Goal: Transaction & Acquisition: Download file/media

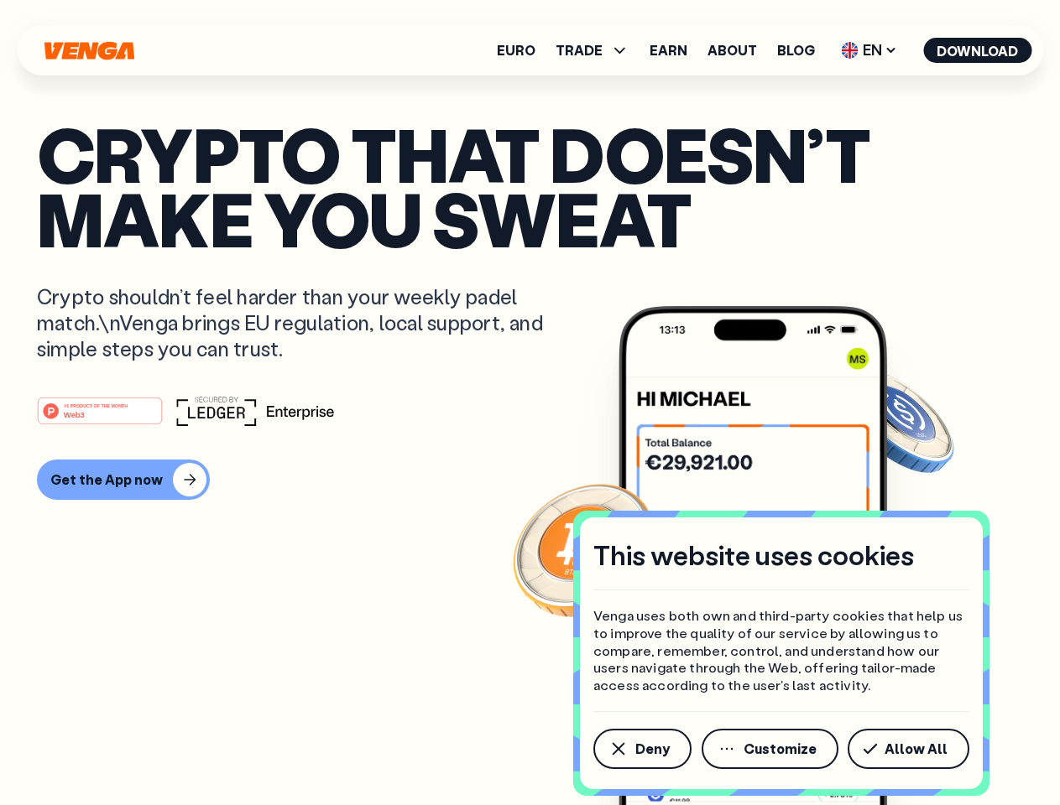
click at [529, 403] on div "#1 PRODUCT OF THE MONTH Web3" at bounding box center [530, 411] width 986 height 30
click at [641, 749] on span "Deny" at bounding box center [652, 748] width 34 height 13
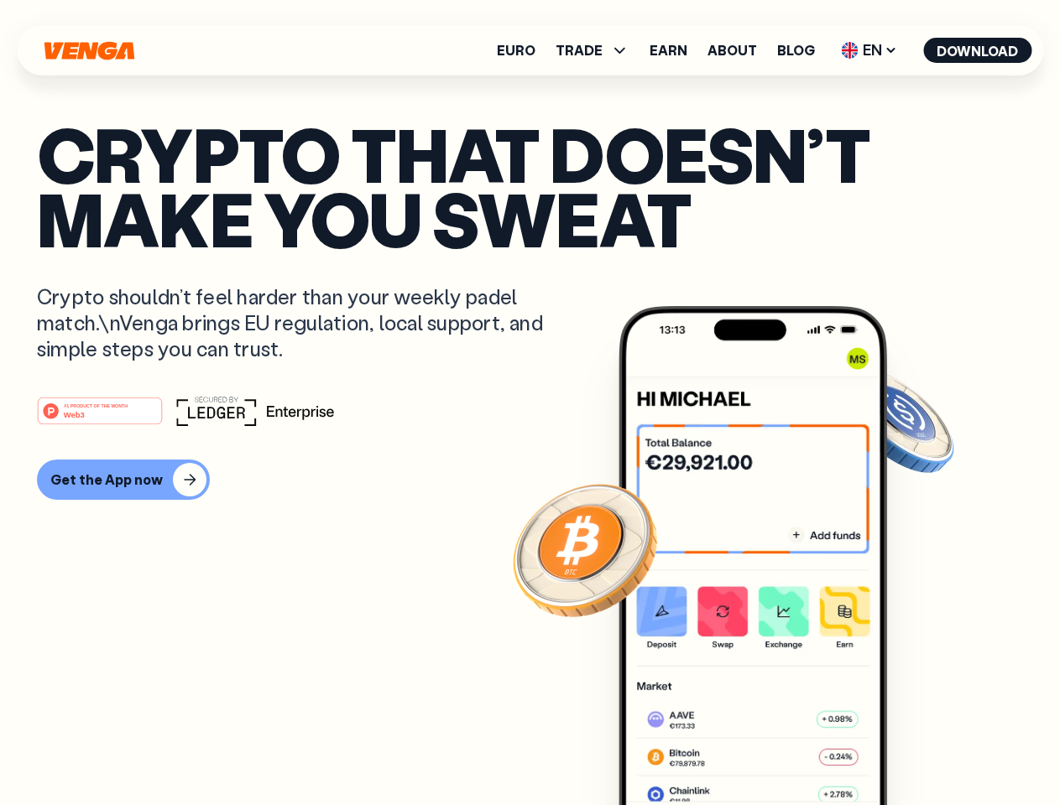
click at [771, 749] on img at bounding box center [752, 587] width 268 height 562
click at [911, 749] on article "Crypto that doesn’t make you sweat Crypto shouldn’t feel harder than your weekl…" at bounding box center [530, 436] width 986 height 629
click at [597, 50] on span "TRADE" at bounding box center [578, 50] width 47 height 13
click at [869, 50] on span "EN" at bounding box center [869, 50] width 68 height 27
click at [977, 50] on button "Download" at bounding box center [977, 50] width 108 height 25
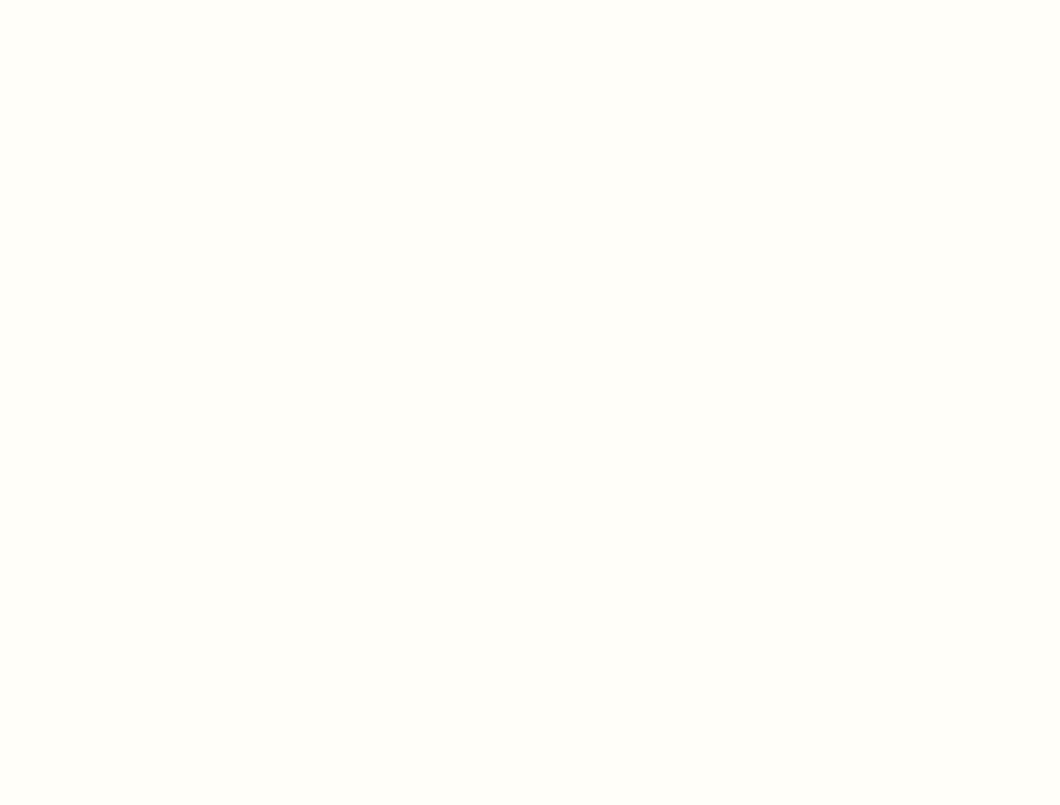
click at [529, 0] on html "This website uses cookies Venga uses both own and third-party cookies that help…" at bounding box center [530, 0] width 1060 height 0
click at [121, 0] on html "This website uses cookies Venga uses both own and third-party cookies that help…" at bounding box center [530, 0] width 1060 height 0
click at [102, 0] on html "This website uses cookies Venga uses both own and third-party cookies that help…" at bounding box center [530, 0] width 1060 height 0
